Goal: Information Seeking & Learning: Learn about a topic

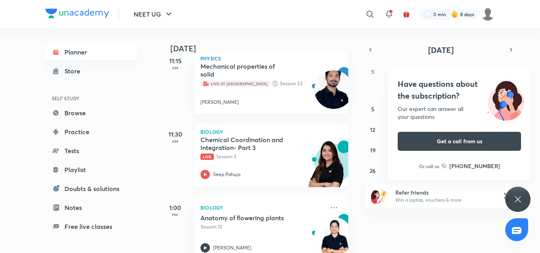
scroll to position [158, 0]
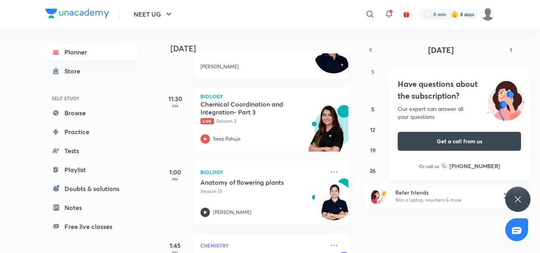
click at [203, 140] on icon at bounding box center [204, 138] width 9 height 9
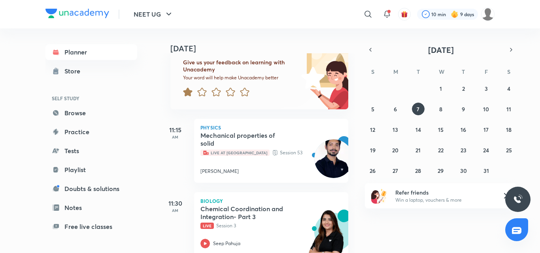
scroll to position [158, 0]
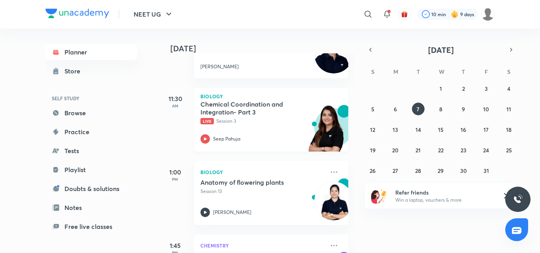
click at [207, 137] on icon at bounding box center [204, 138] width 9 height 9
